Goal: Navigation & Orientation: Find specific page/section

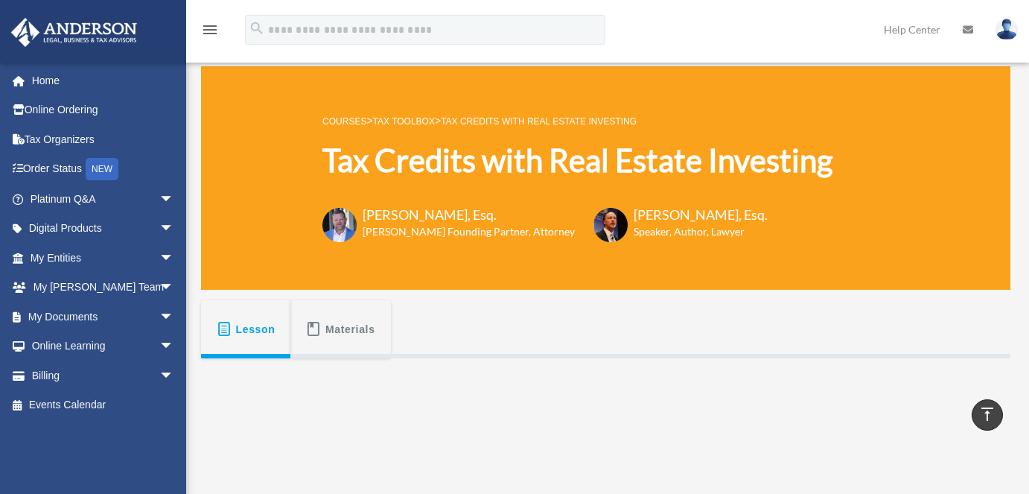
scroll to position [337, 0]
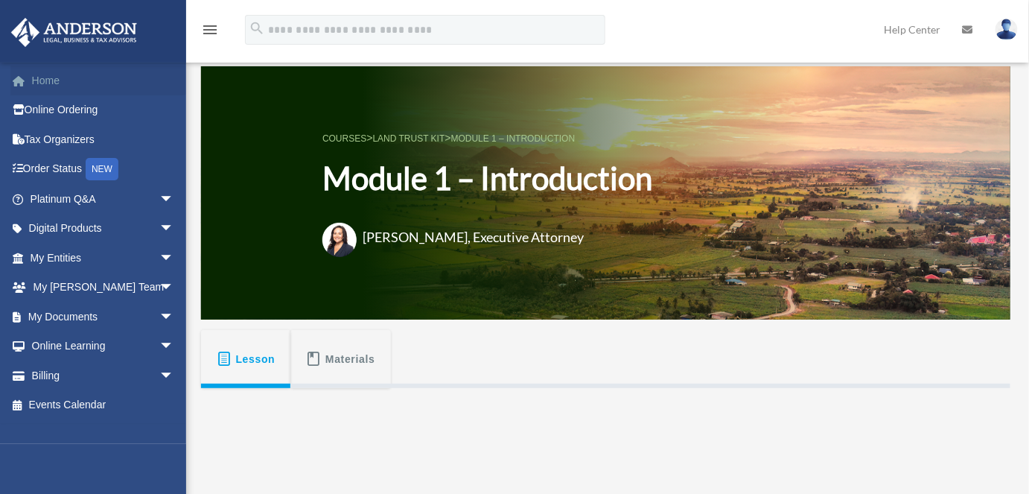
click at [49, 83] on link "Home" at bounding box center [103, 81] width 186 height 30
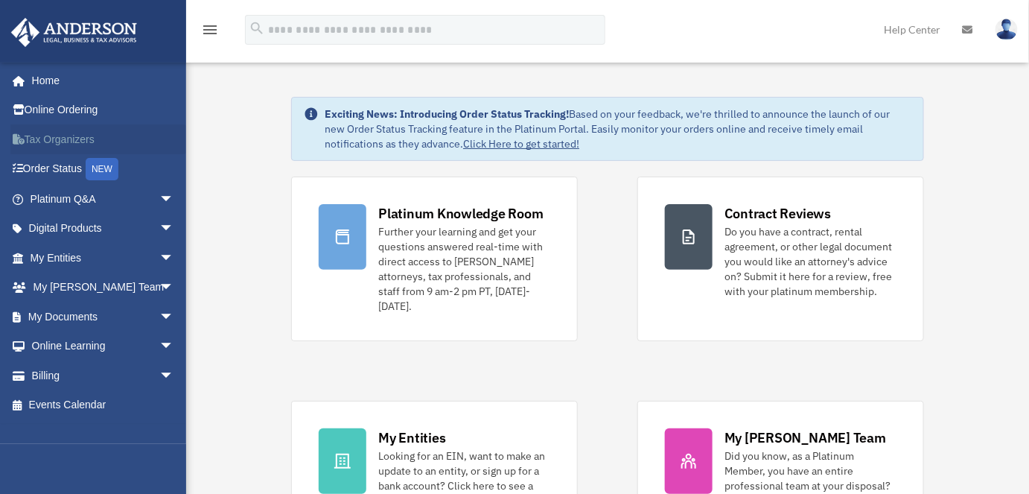
click at [68, 139] on link "Tax Organizers" at bounding box center [103, 139] width 186 height 30
click at [159, 284] on span "arrow_drop_down" at bounding box center [174, 288] width 30 height 31
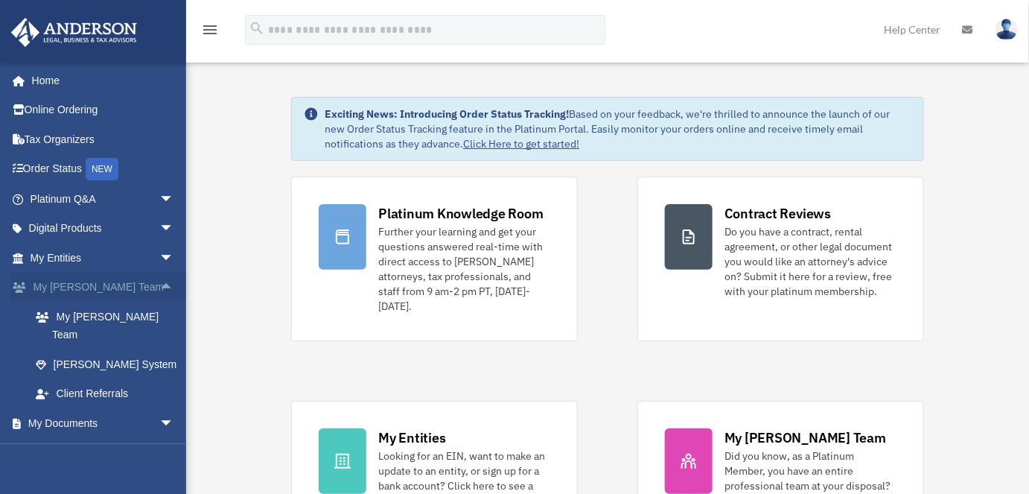
click at [159, 284] on span "arrow_drop_up" at bounding box center [174, 288] width 30 height 31
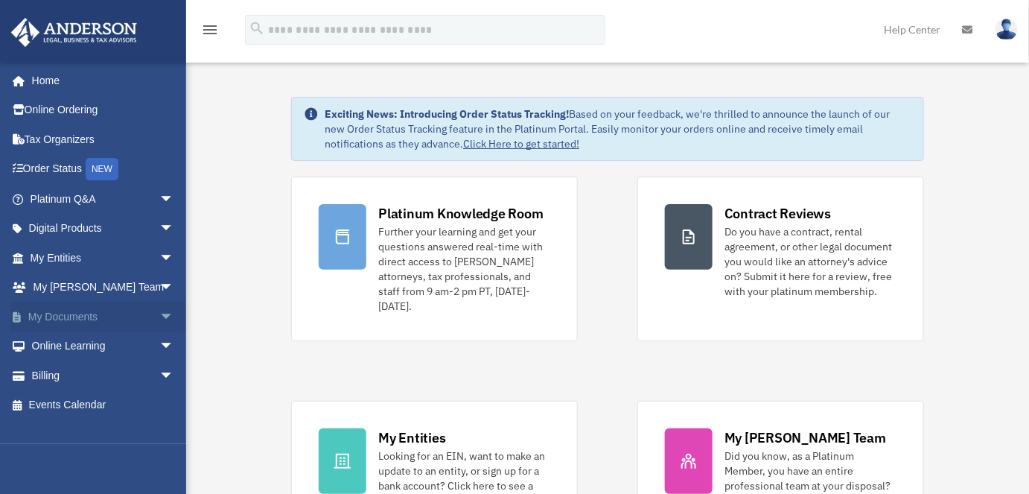
click at [85, 316] on link "My Documents arrow_drop_down" at bounding box center [103, 317] width 186 height 30
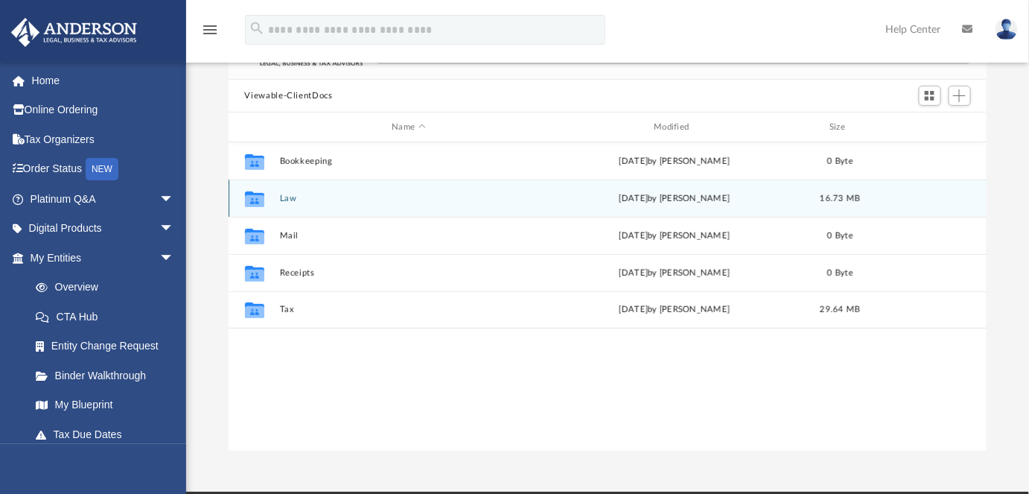
scroll to position [135, 0]
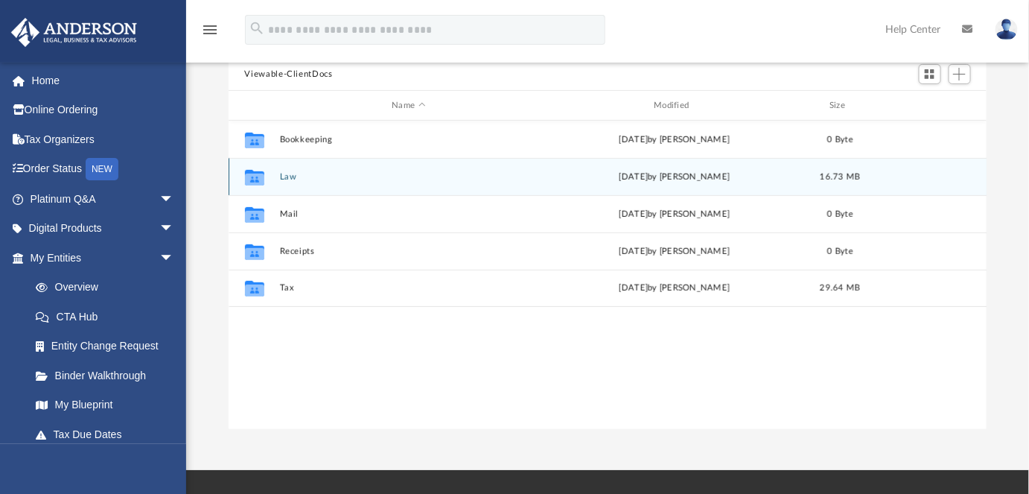
click at [288, 177] on button "Law" at bounding box center [408, 177] width 259 height 10
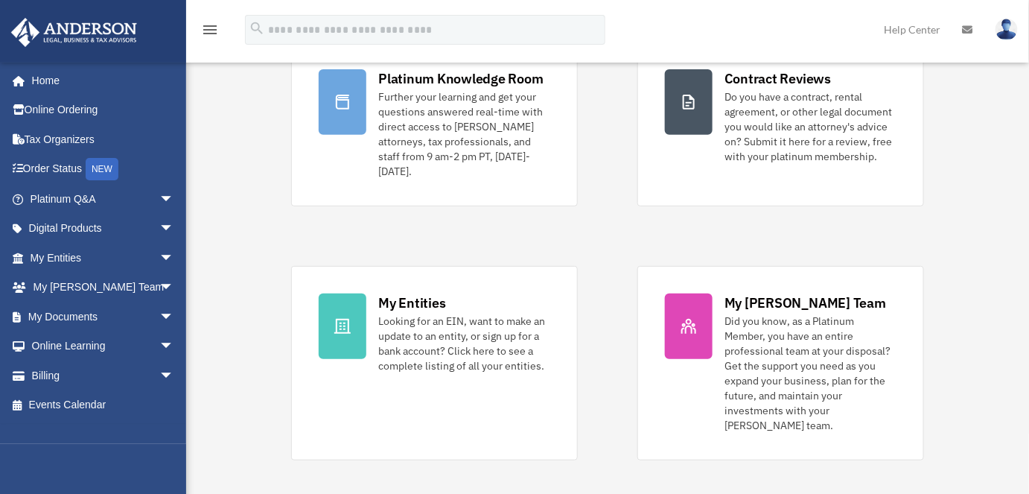
scroll to position [135, 0]
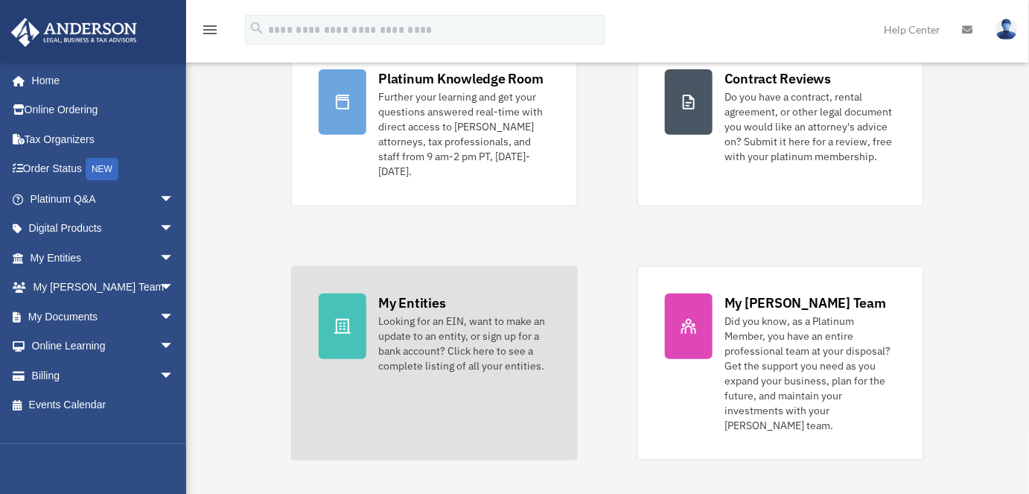
click at [439, 308] on div "My Entities" at bounding box center [411, 302] width 67 height 19
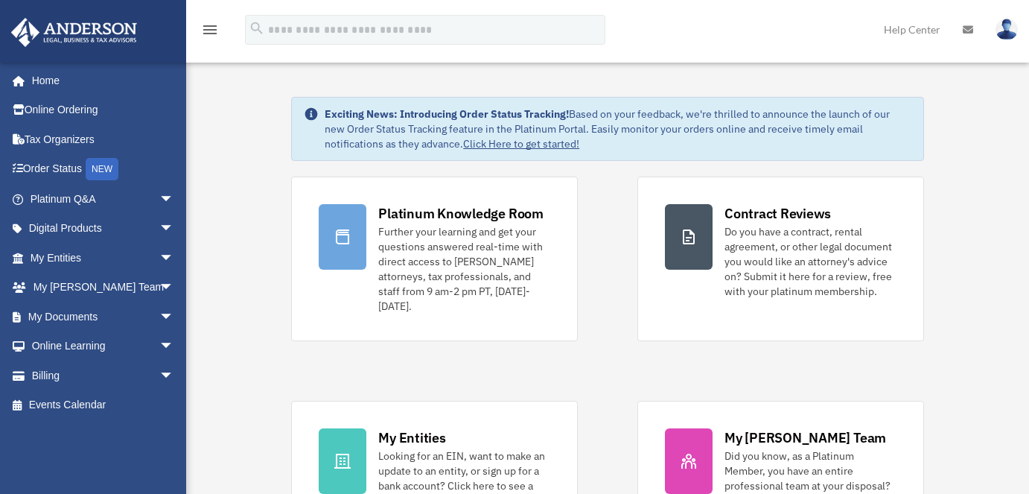
scroll to position [135, 0]
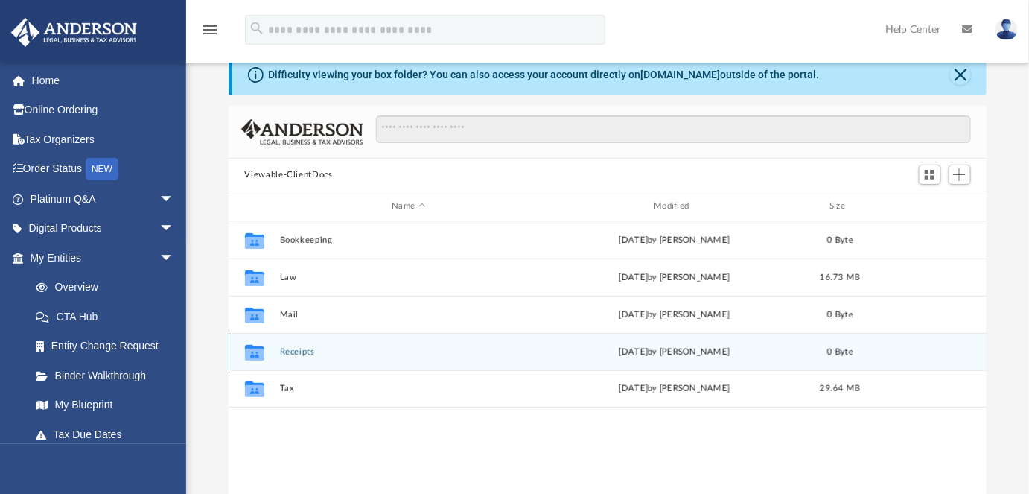
scroll to position [67, 0]
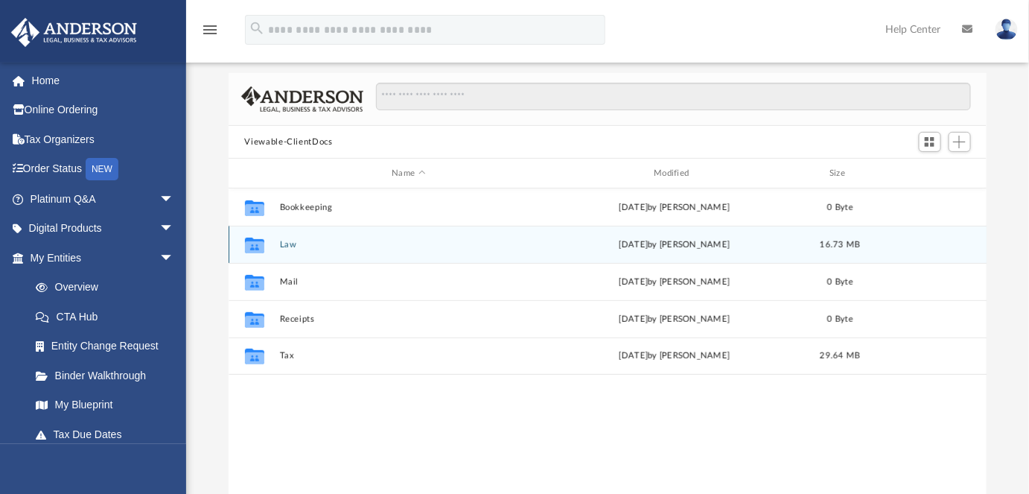
click at [290, 246] on button "Law" at bounding box center [408, 245] width 259 height 10
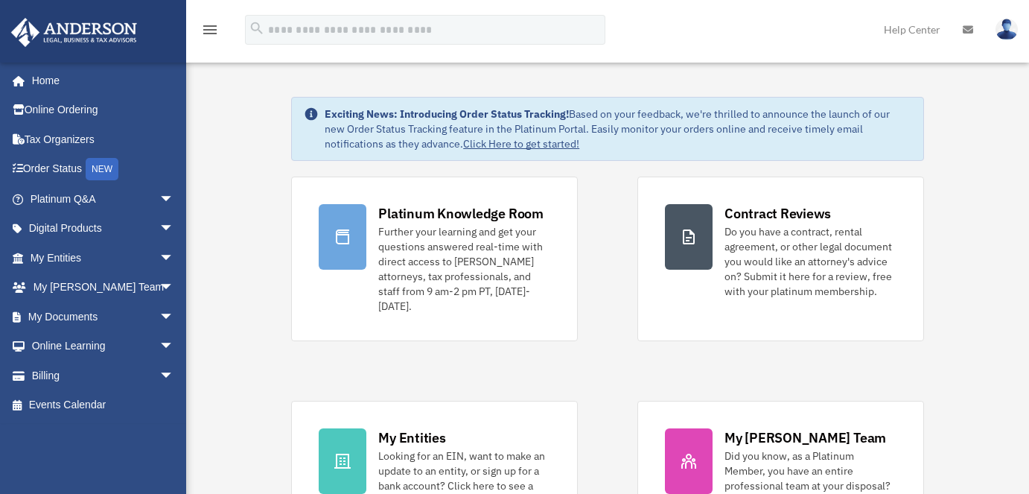
scroll to position [133, 0]
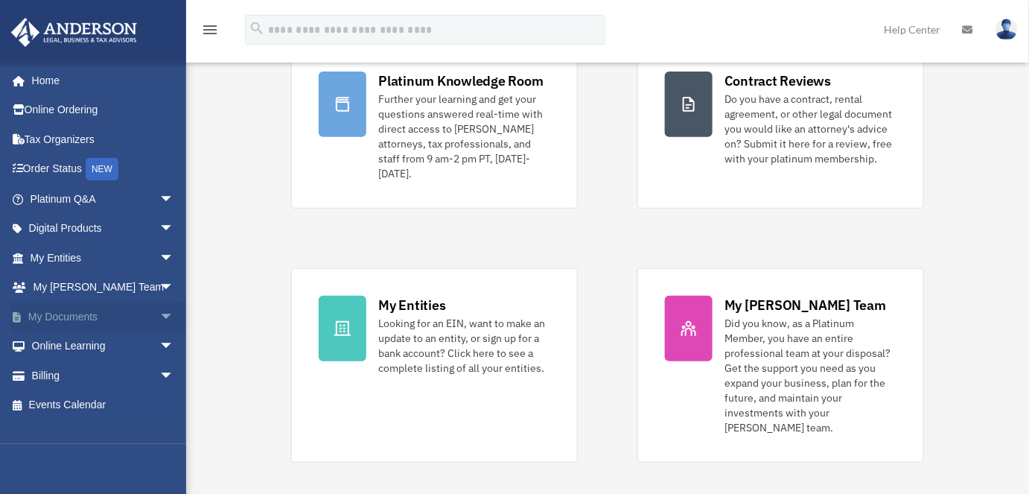
click at [135, 311] on link "My Documents arrow_drop_down" at bounding box center [103, 317] width 186 height 30
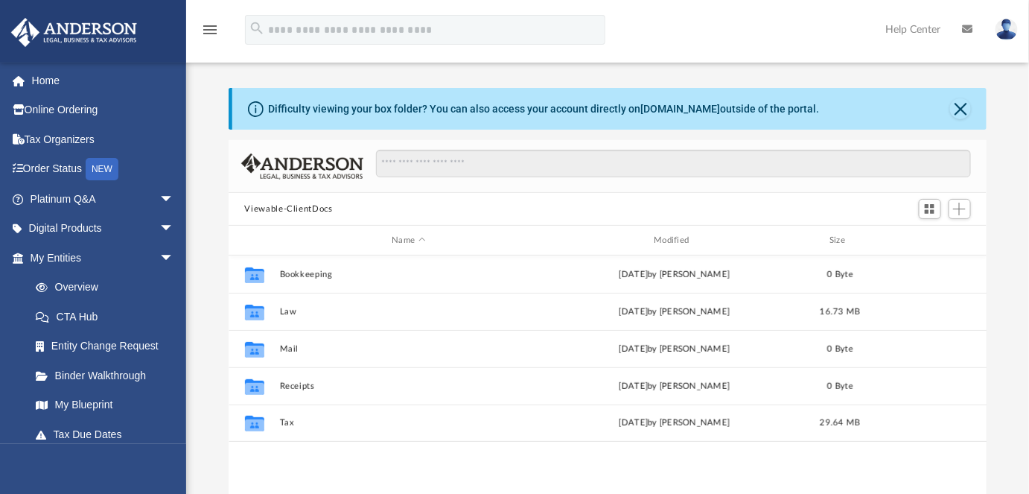
scroll to position [328, 749]
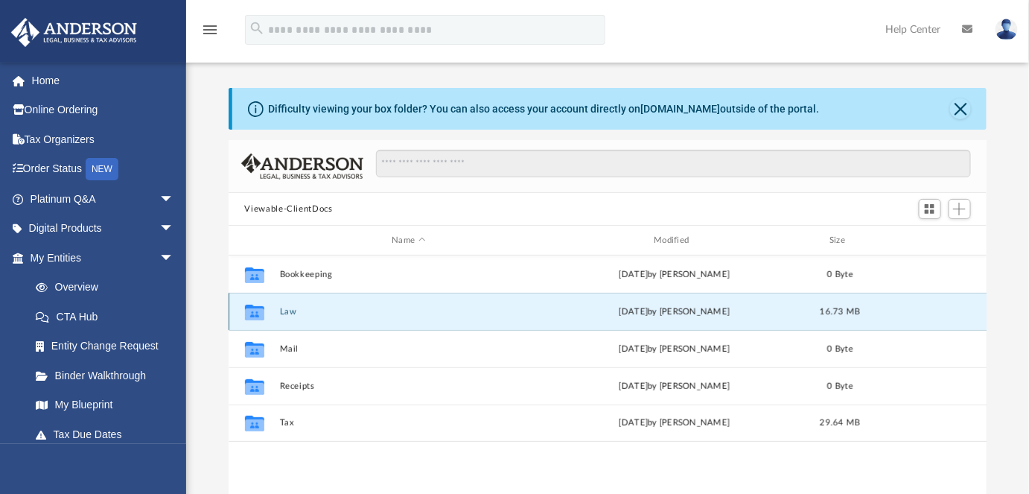
click at [296, 312] on button "Law" at bounding box center [408, 312] width 259 height 10
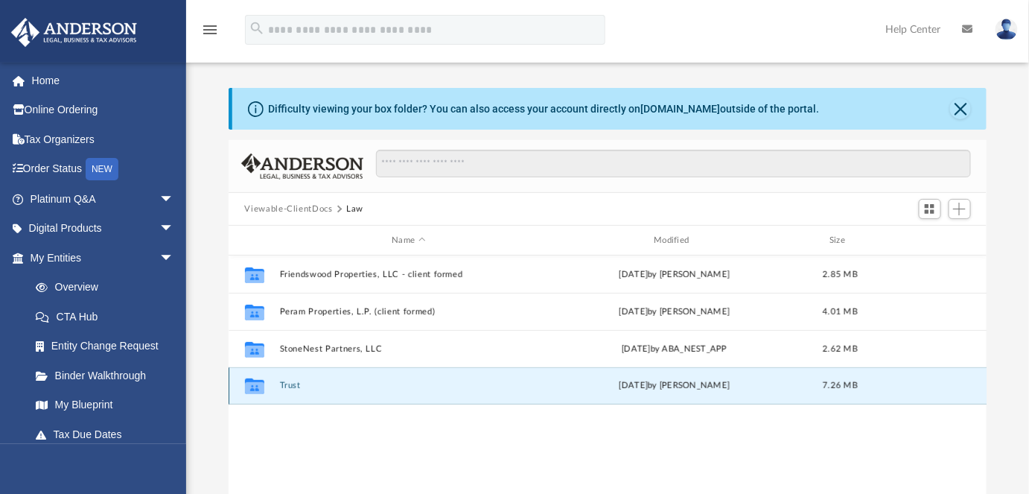
click at [296, 386] on button "Trust" at bounding box center [408, 386] width 259 height 10
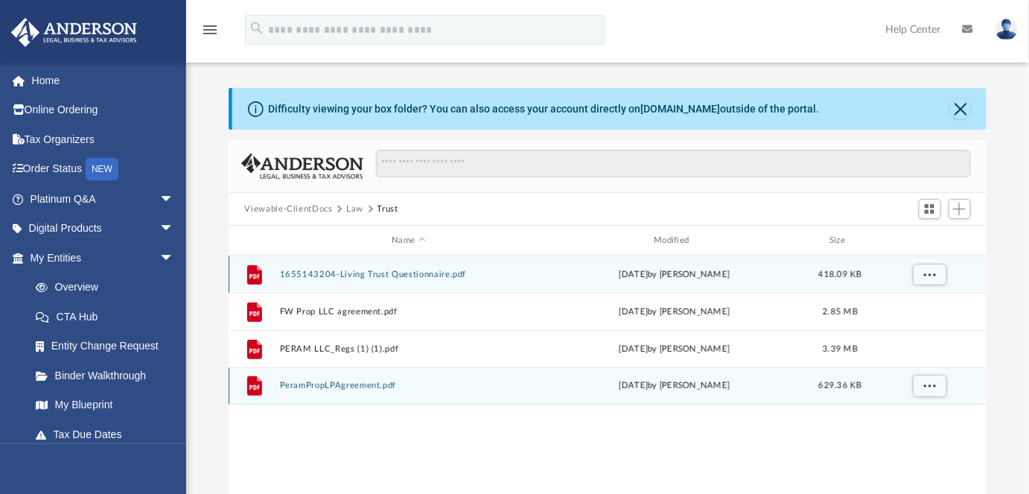
scroll to position [67, 0]
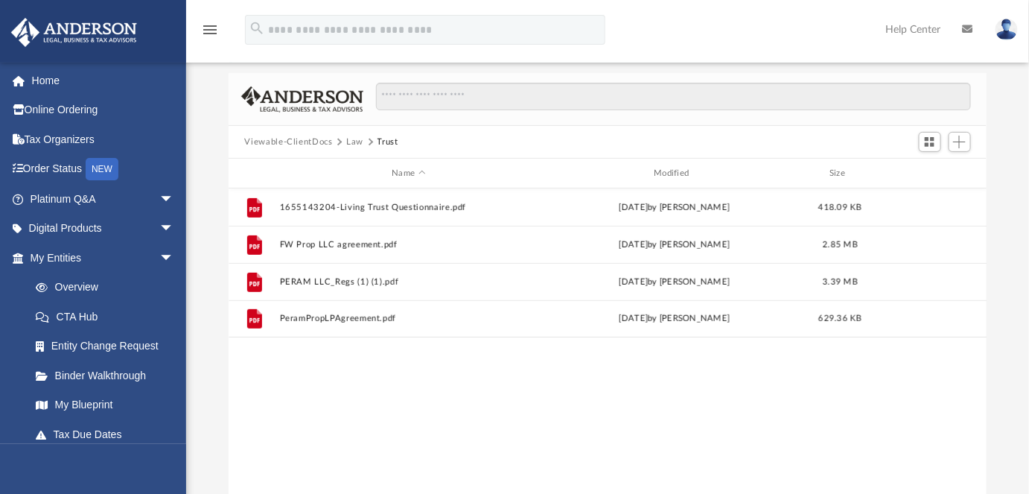
click at [353, 141] on button "Law" at bounding box center [354, 142] width 17 height 13
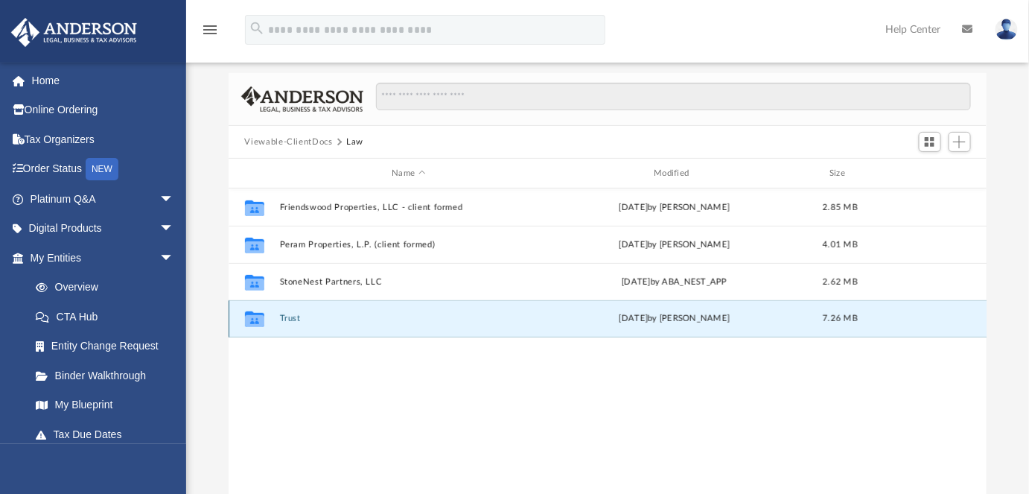
click at [291, 317] on button "Trust" at bounding box center [408, 319] width 259 height 10
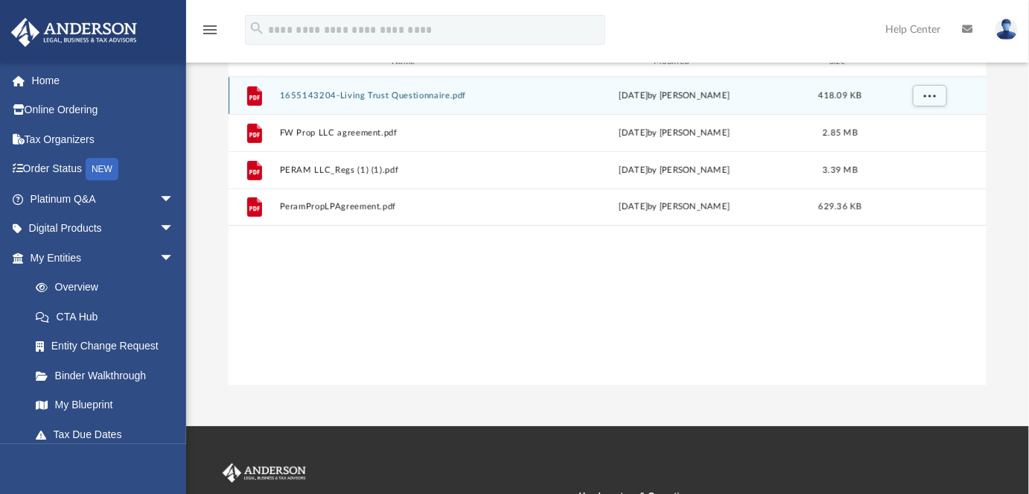
scroll to position [203, 0]
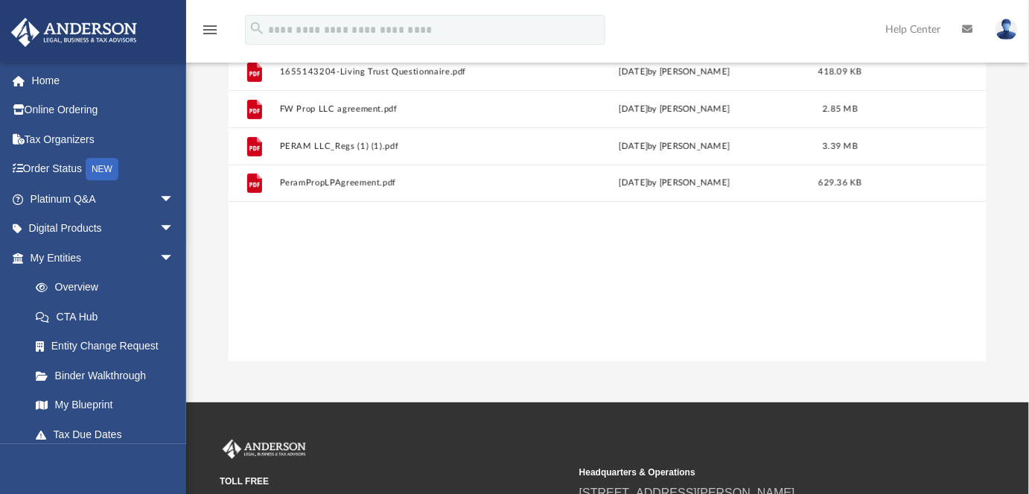
click at [511, 302] on div "File 1655143204-Living Trust Questionnaire.pdf [DATE] by [PERSON_NAME] 418.09 K…" at bounding box center [608, 207] width 759 height 309
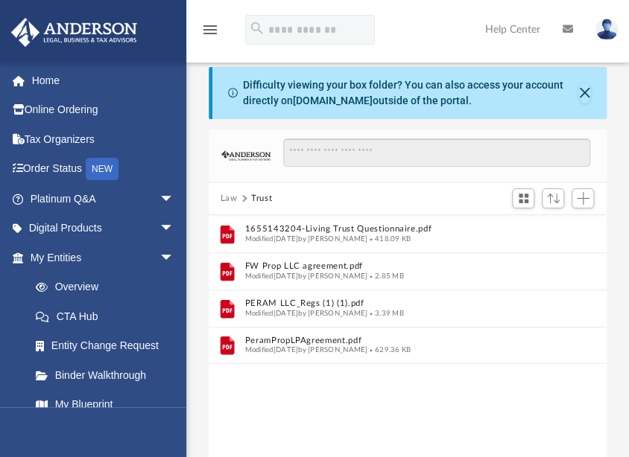
scroll to position [0, 0]
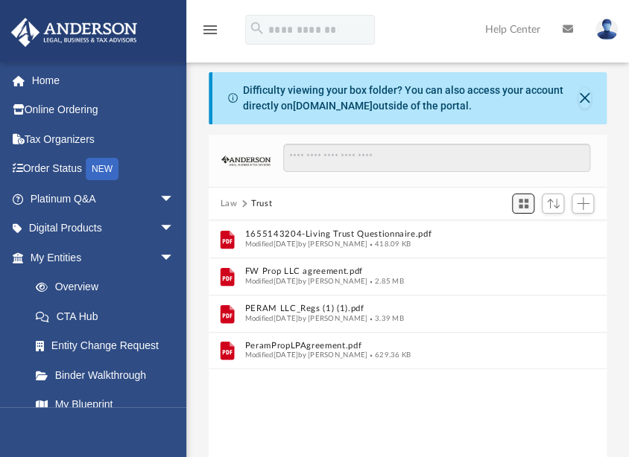
click at [524, 201] on span "Switch to Grid View" at bounding box center [523, 203] width 13 height 13
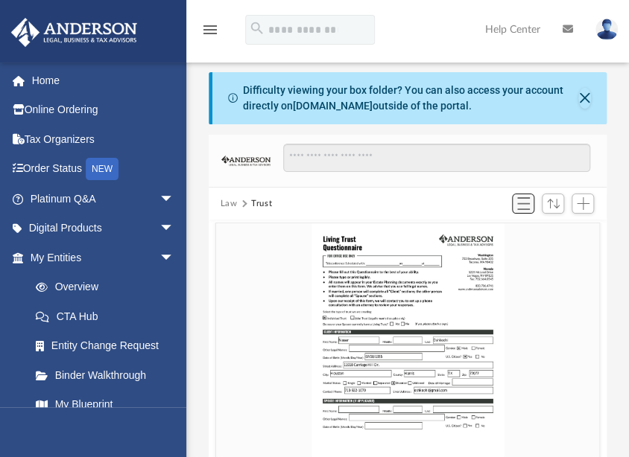
scroll to position [328, 387]
click at [553, 203] on span "Sort" at bounding box center [553, 204] width 13 height 10
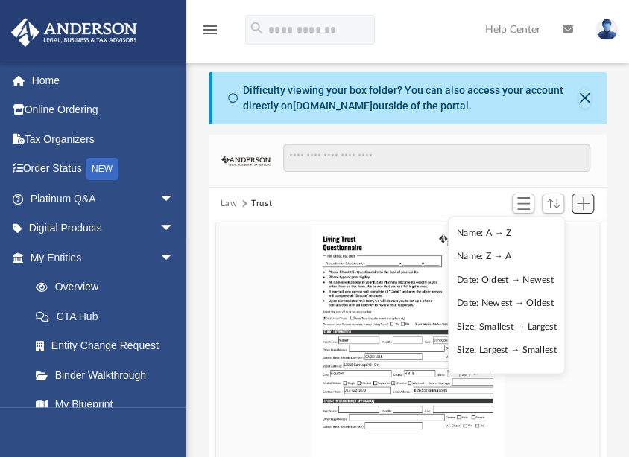
click at [584, 200] on span "Add" at bounding box center [583, 203] width 13 height 13
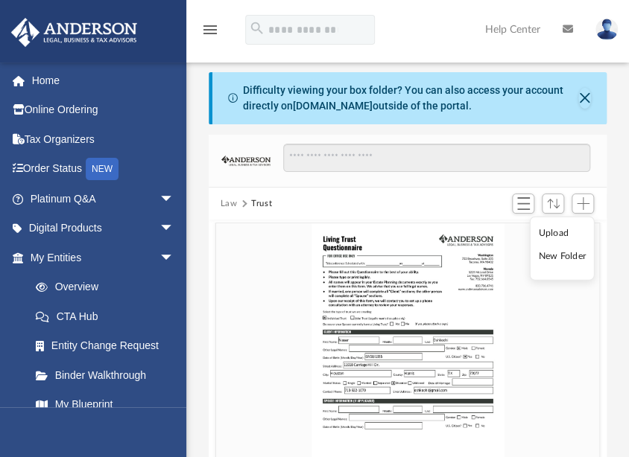
click at [261, 201] on button "Trust" at bounding box center [261, 203] width 21 height 13
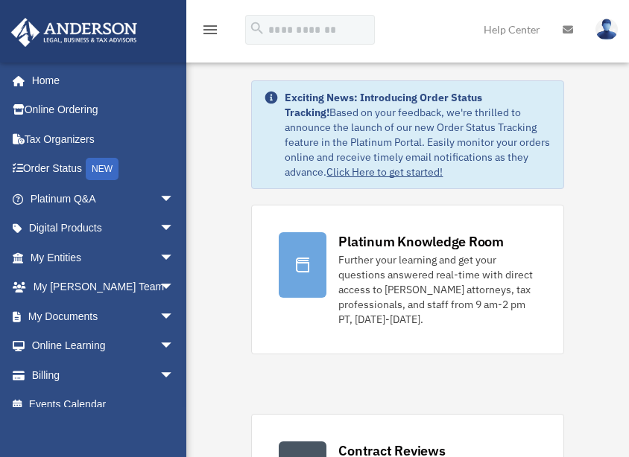
scroll to position [130, 0]
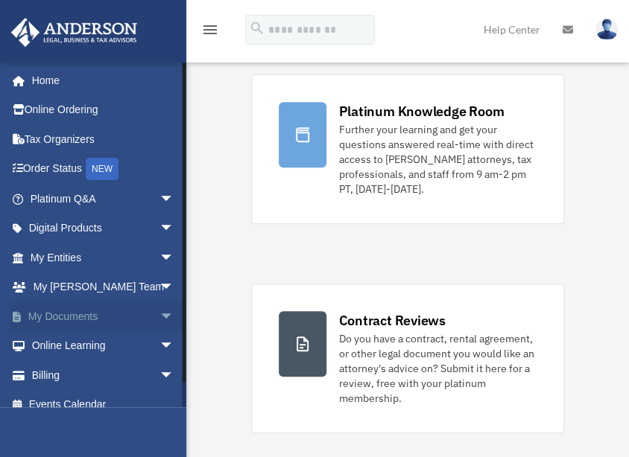
click at [89, 313] on link "My Documents arrow_drop_down" at bounding box center [103, 317] width 186 height 30
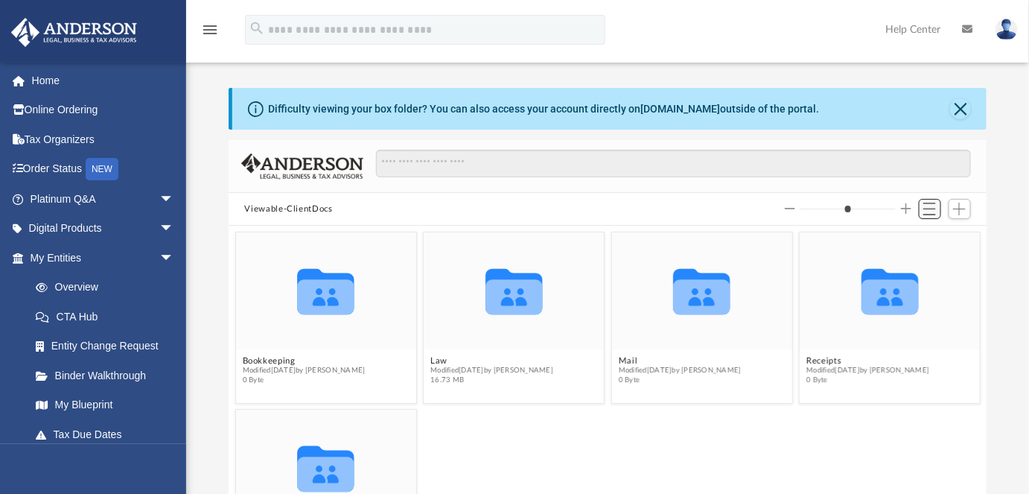
click at [628, 210] on span "Switch to List View" at bounding box center [930, 209] width 13 height 13
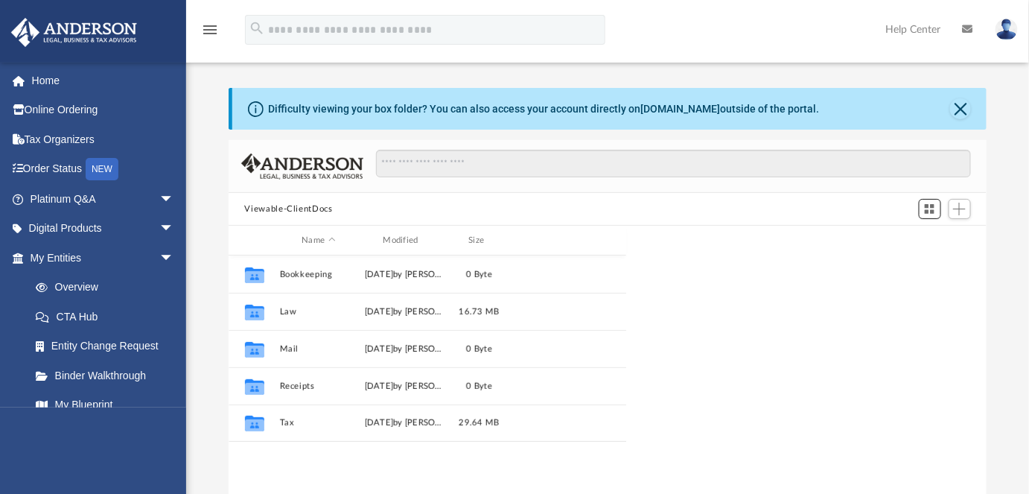
scroll to position [328, 387]
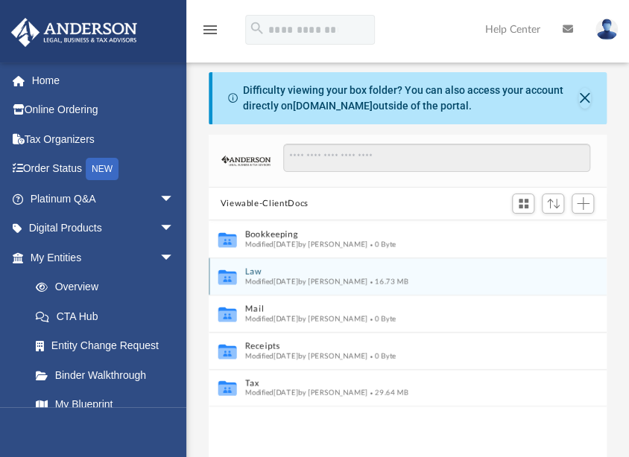
click at [223, 279] on icon "grid" at bounding box center [227, 277] width 18 height 15
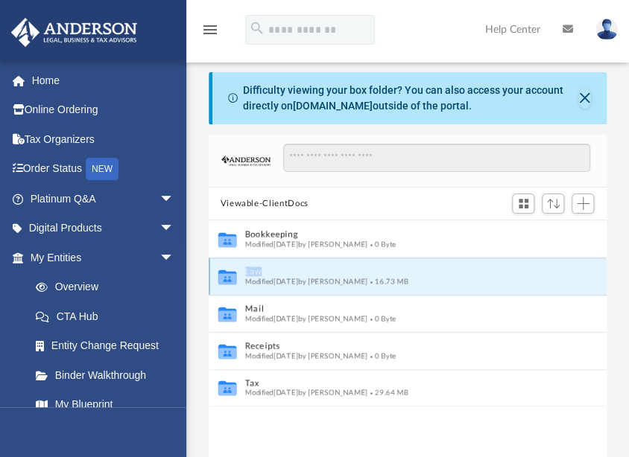
click at [223, 279] on icon "grid" at bounding box center [227, 277] width 18 height 15
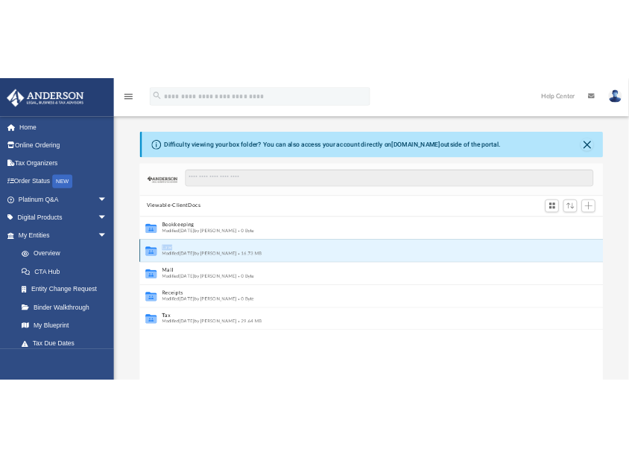
scroll to position [328, 749]
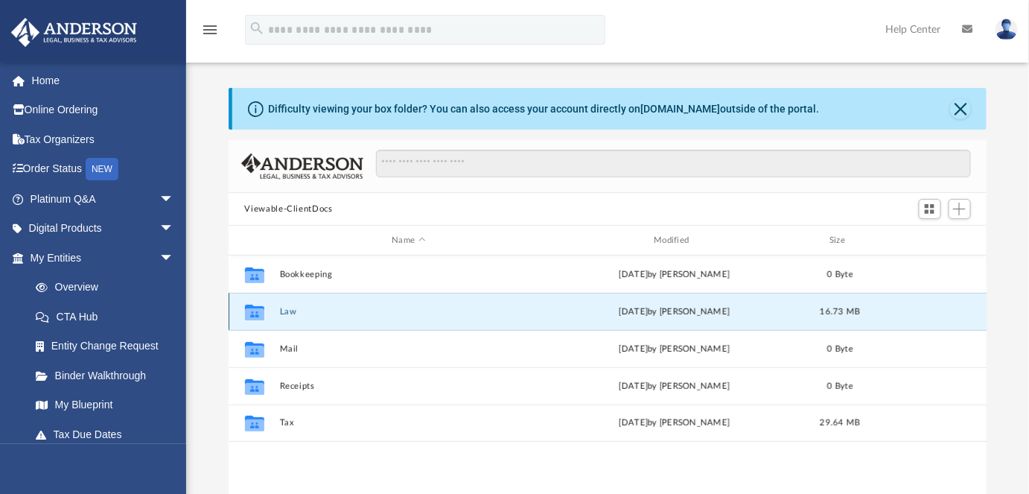
click at [258, 314] on icon "grid" at bounding box center [253, 312] width 19 height 16
click at [342, 314] on button "Law" at bounding box center [408, 312] width 259 height 10
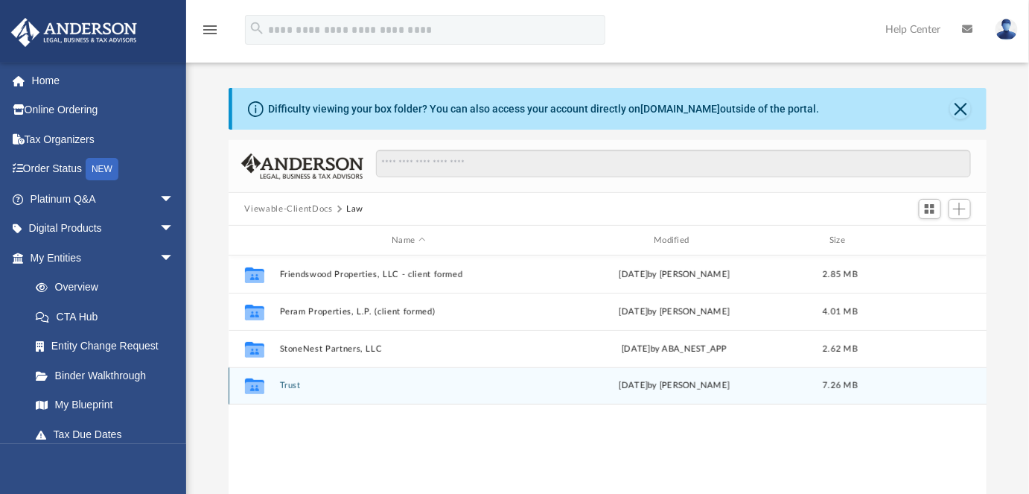
click at [296, 387] on button "Trust" at bounding box center [408, 386] width 259 height 10
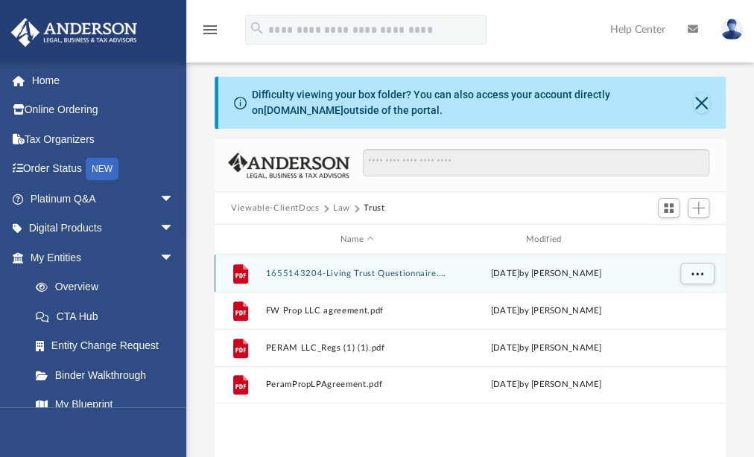
scroll to position [11, 10]
